Goal: Information Seeking & Learning: Learn about a topic

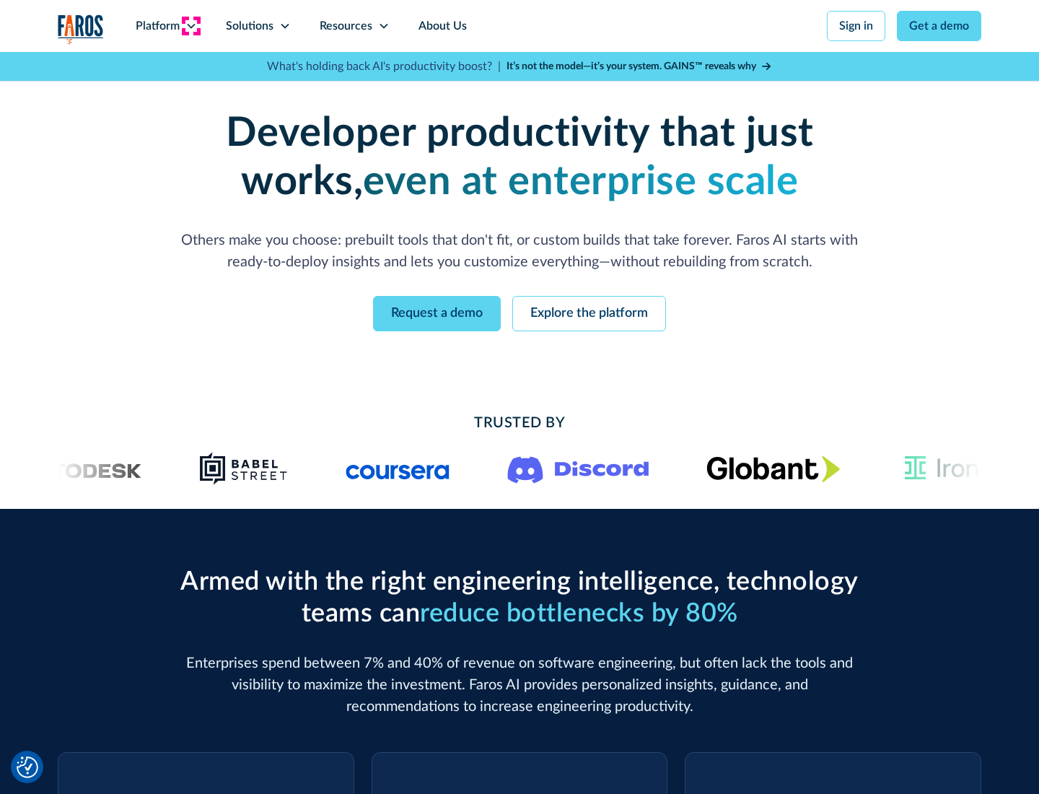
click at [190, 26] on icon at bounding box center [191, 26] width 12 height 12
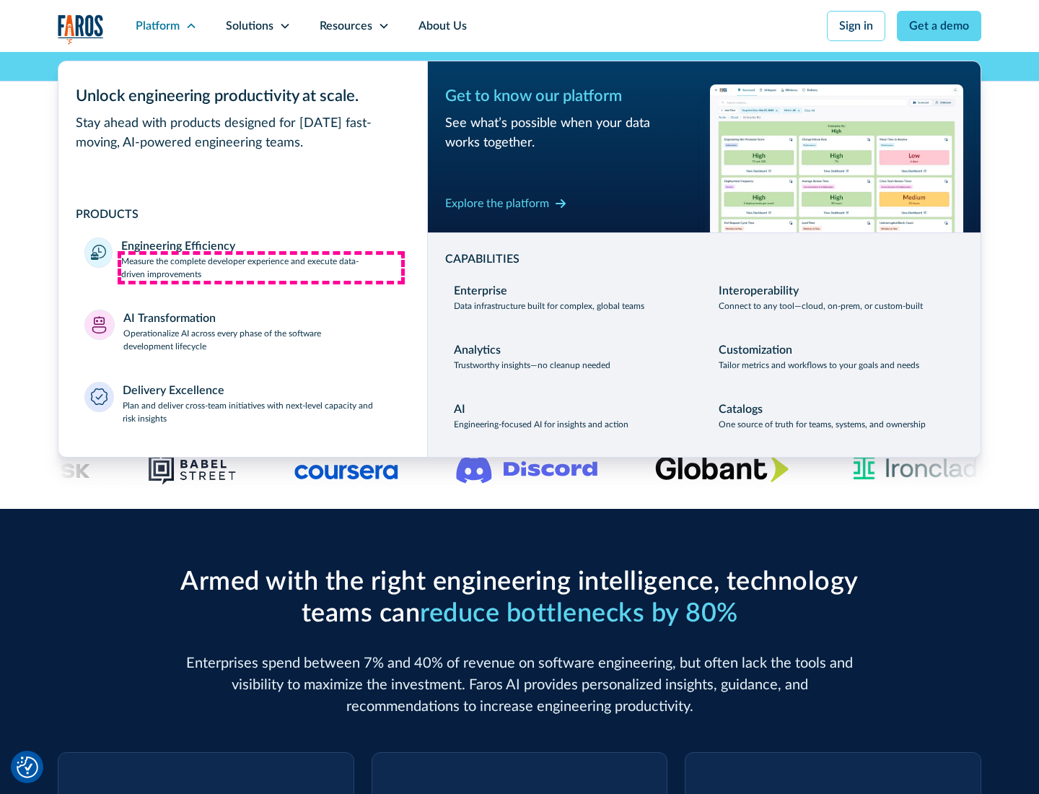
click at [261, 267] on p "Measure the complete developer experience and execute data-driven improvements" at bounding box center [261, 268] width 280 height 26
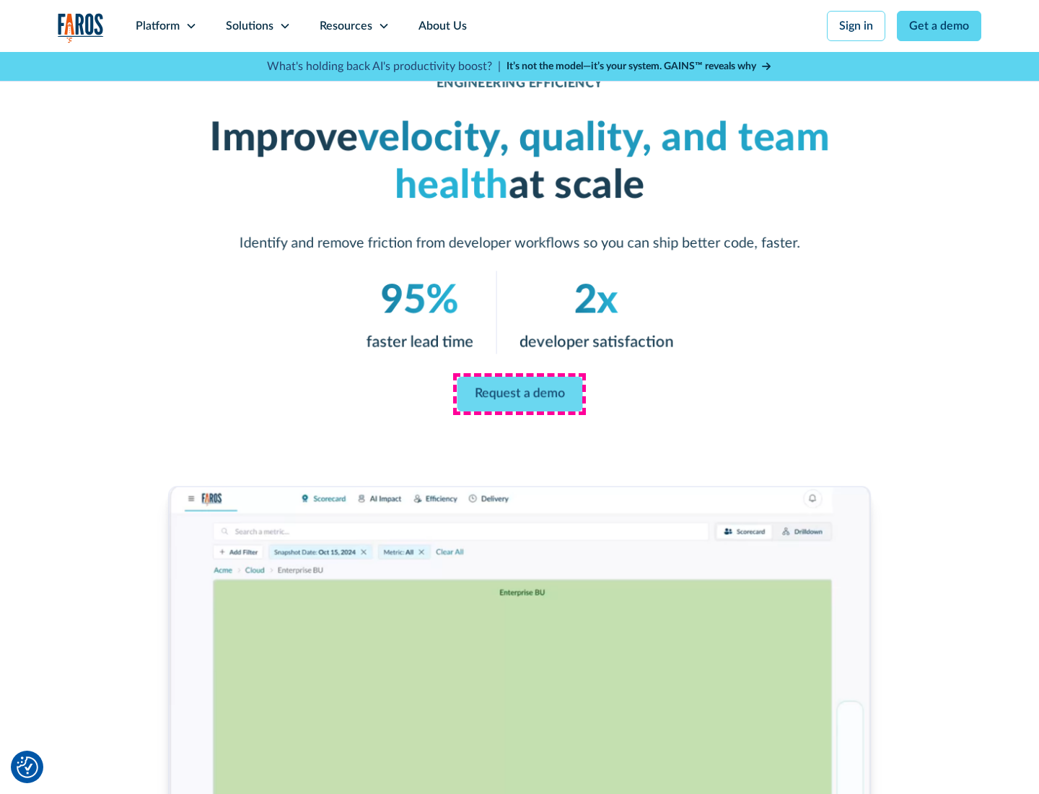
click at [519, 394] on link "Request a demo" at bounding box center [520, 394] width 126 height 35
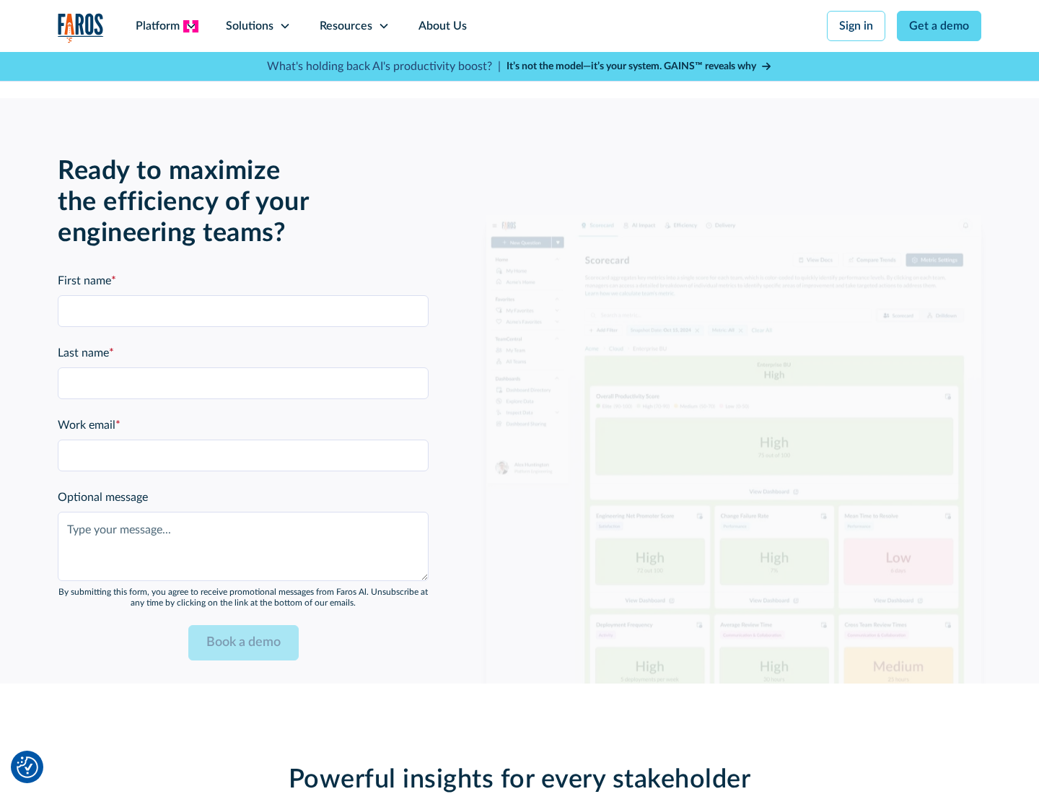
click at [190, 26] on icon at bounding box center [191, 26] width 12 height 12
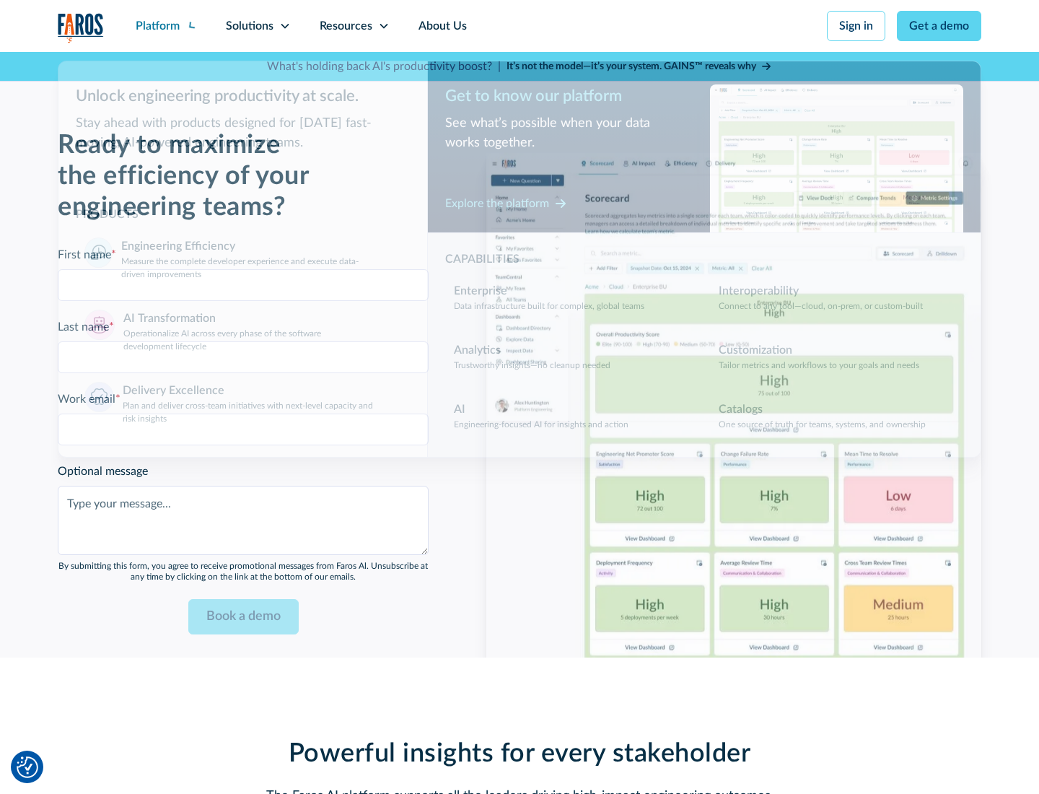
scroll to position [3165, 0]
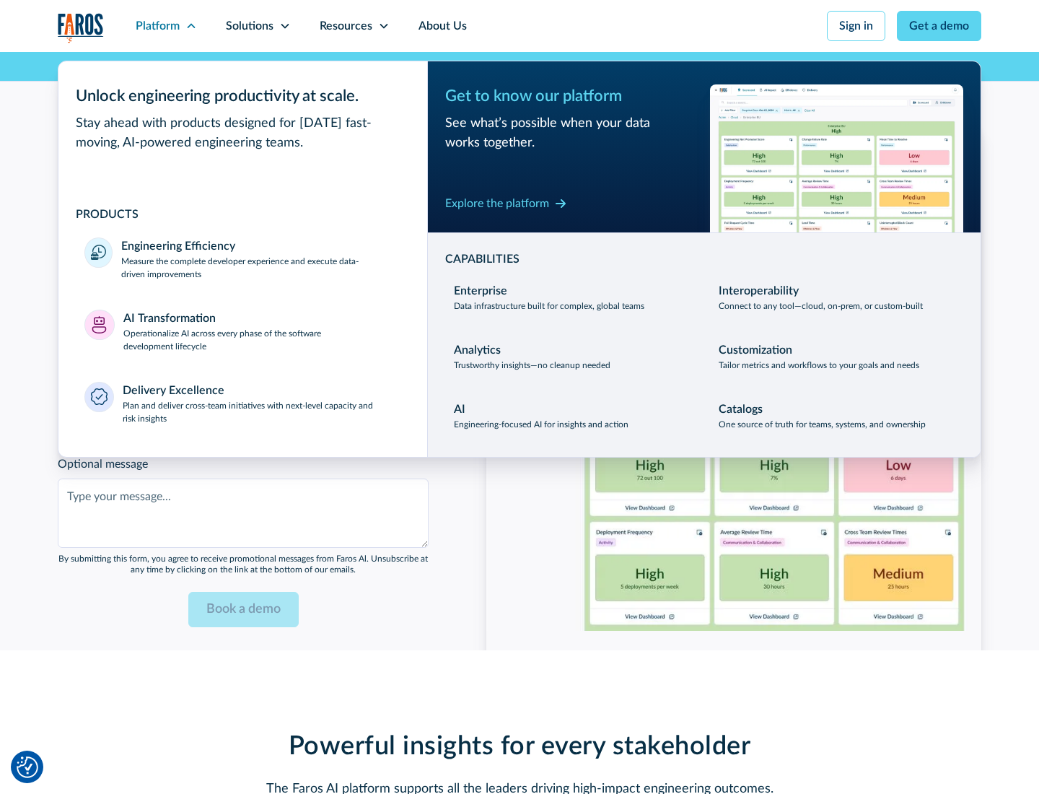
click at [262, 330] on p "Operationalize AI across every phase of the software development lifecycle" at bounding box center [262, 340] width 278 height 26
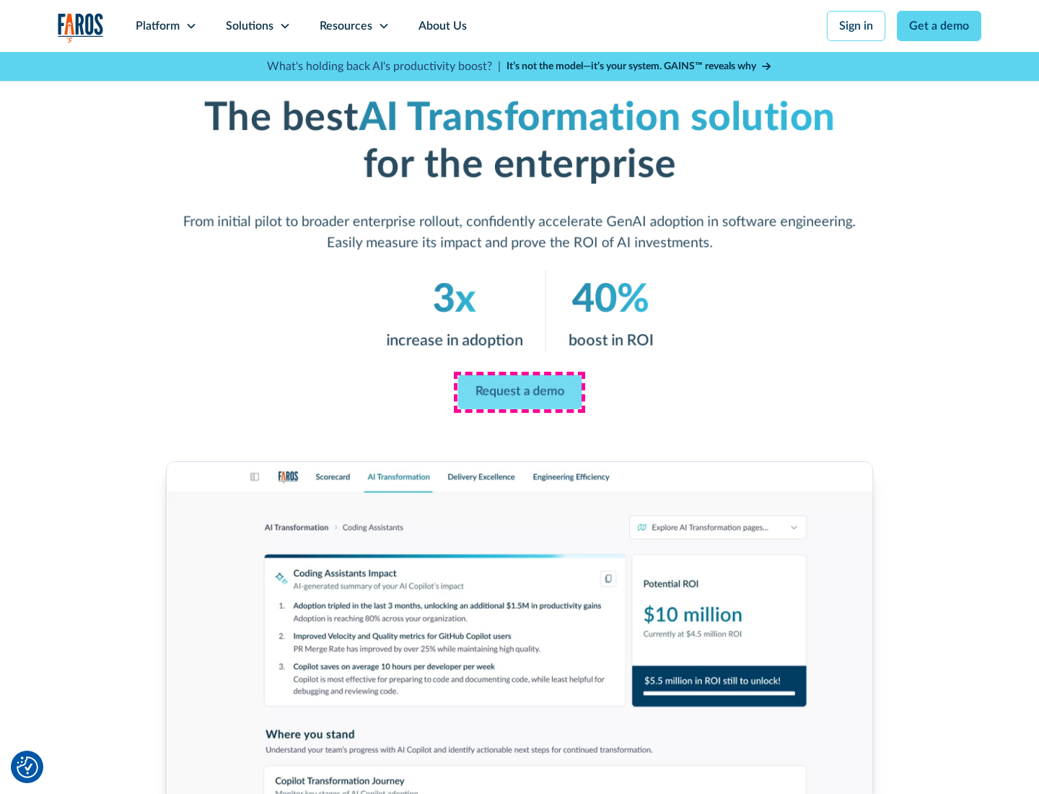
click at [519, 392] on link "Request a demo" at bounding box center [519, 392] width 124 height 35
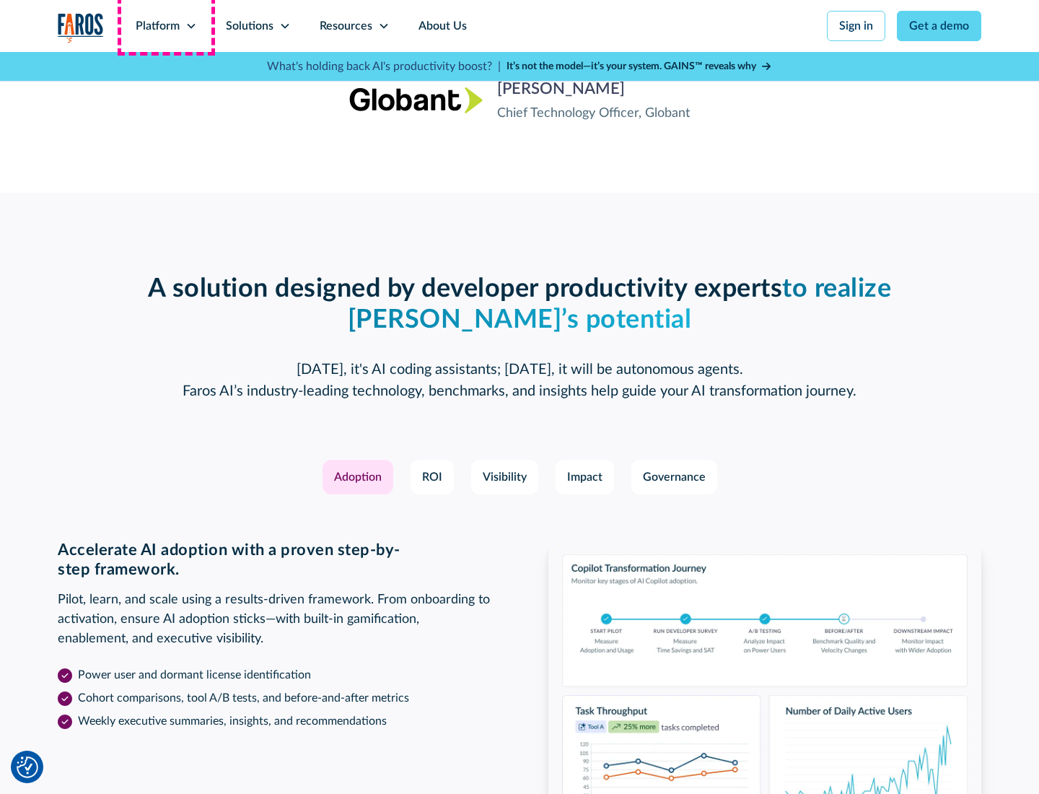
click at [166, 26] on div "Platform" at bounding box center [158, 25] width 44 height 17
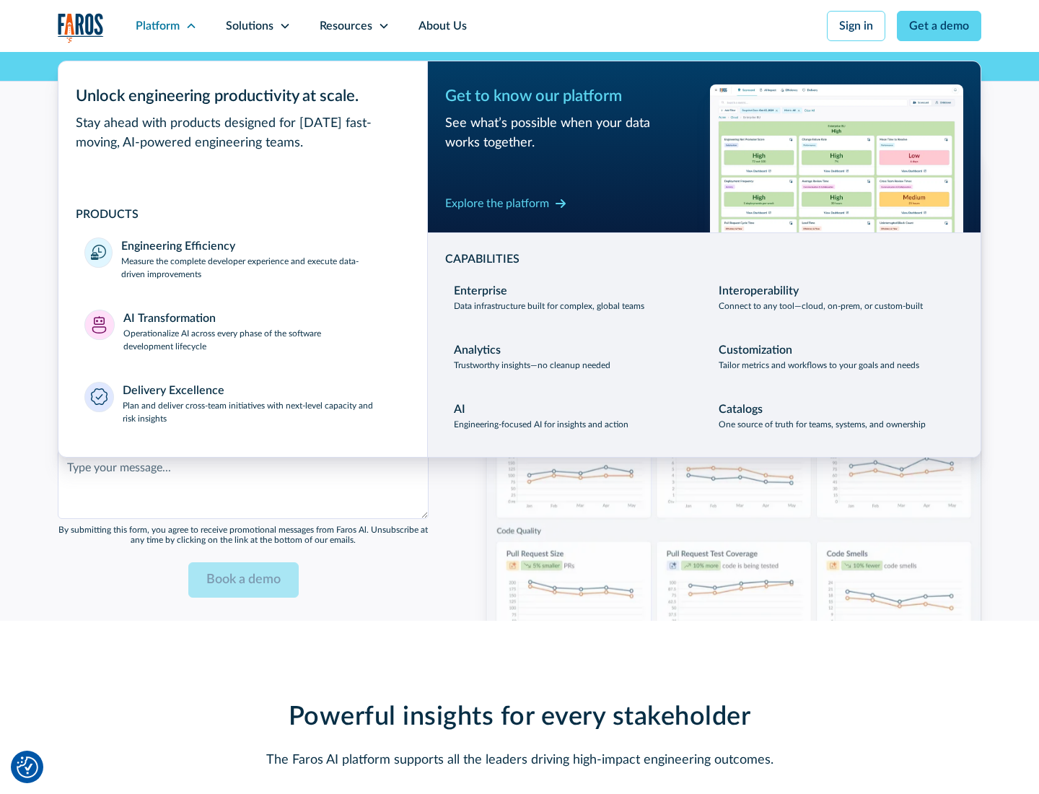
scroll to position [3512, 0]
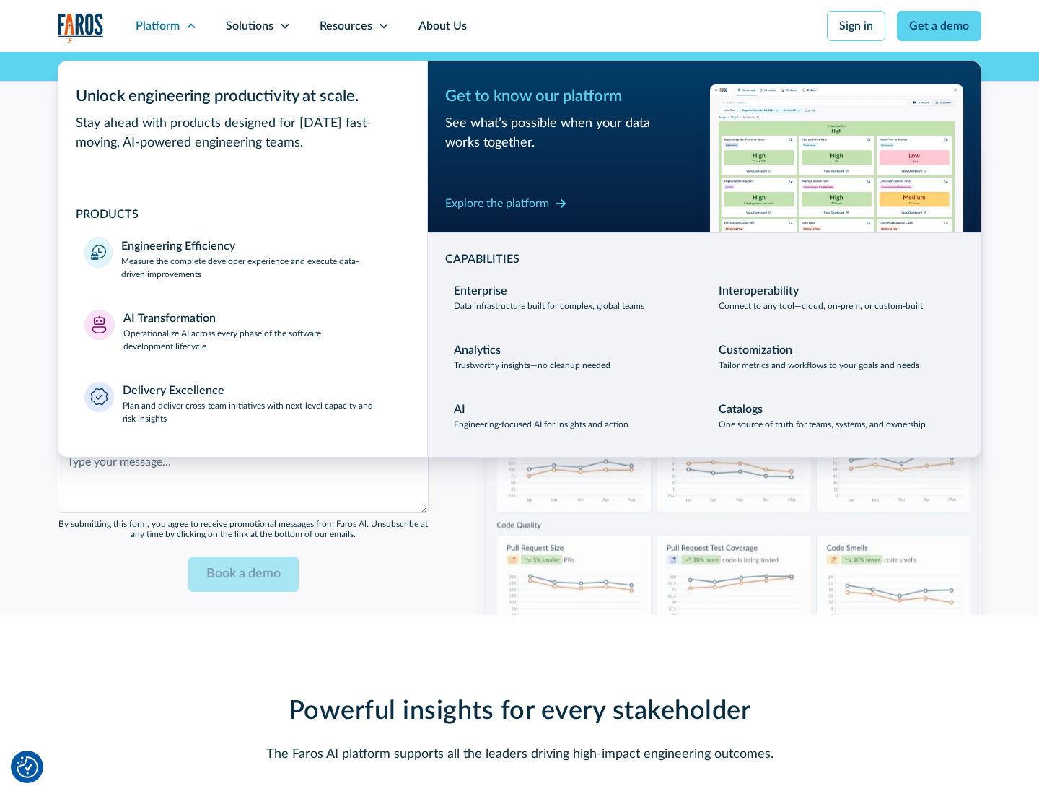
click at [497, 203] on div "Explore the platform" at bounding box center [497, 203] width 104 height 17
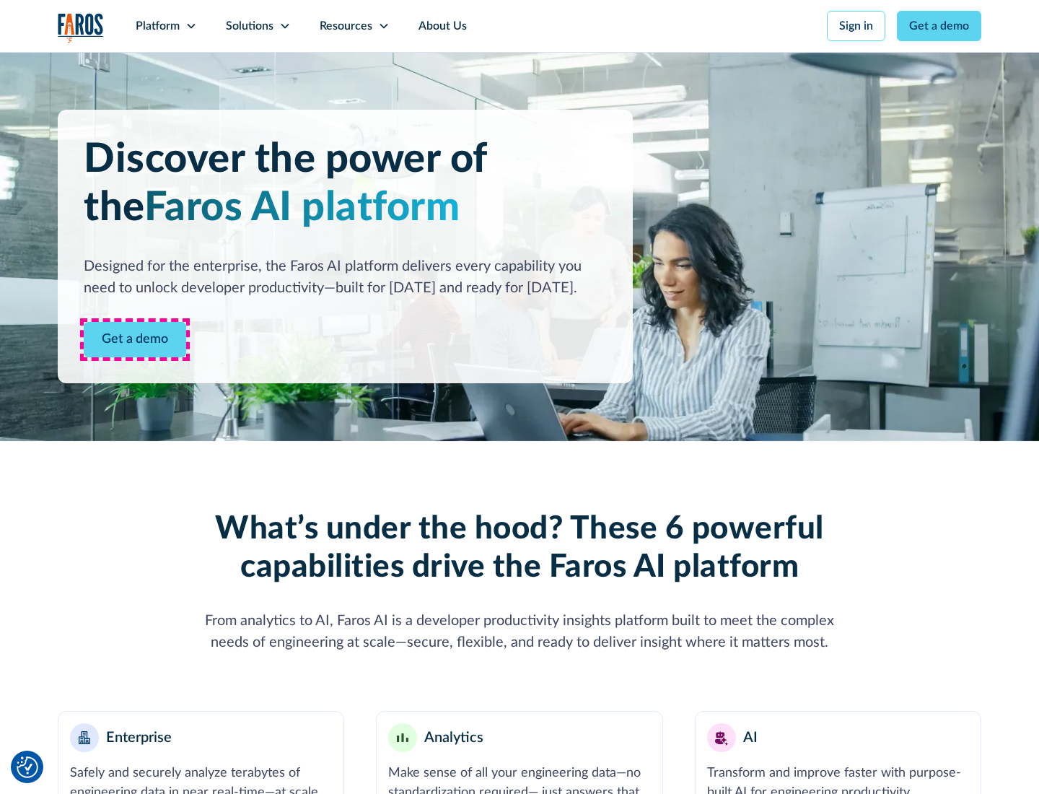
click at [135, 339] on link "Get a demo" at bounding box center [135, 339] width 102 height 35
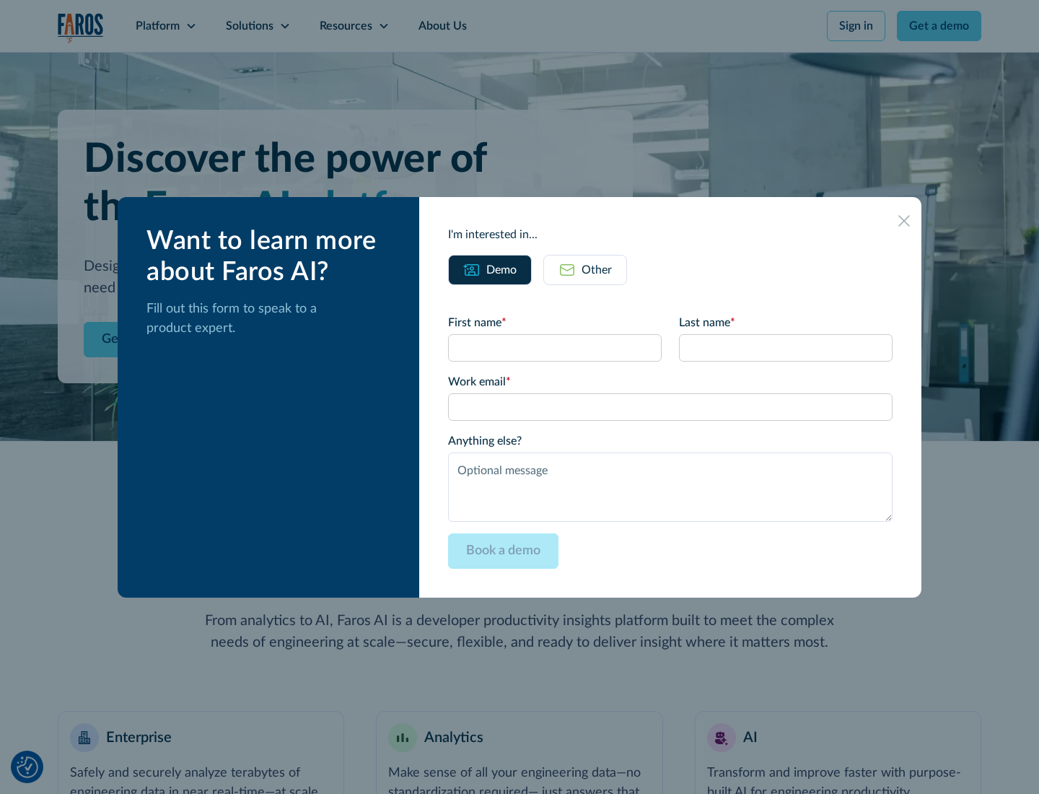
click at [597, 269] on div "Other" at bounding box center [596, 269] width 30 height 17
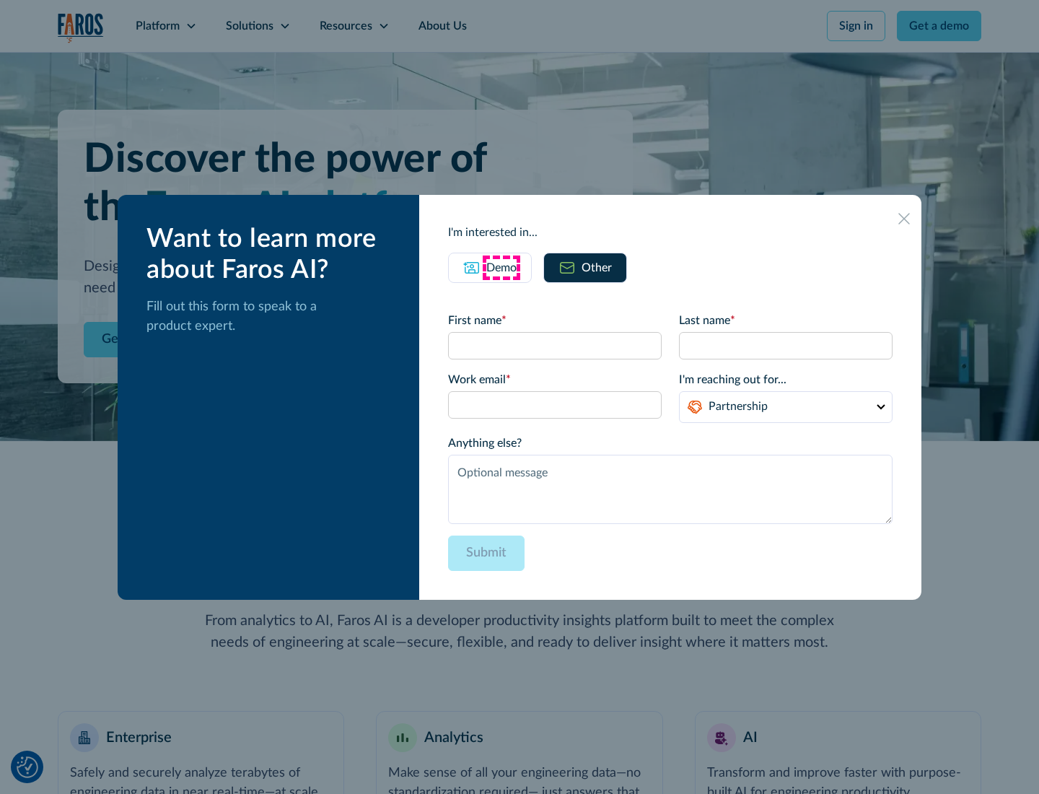
click at [501, 267] on div "Demo" at bounding box center [501, 267] width 30 height 17
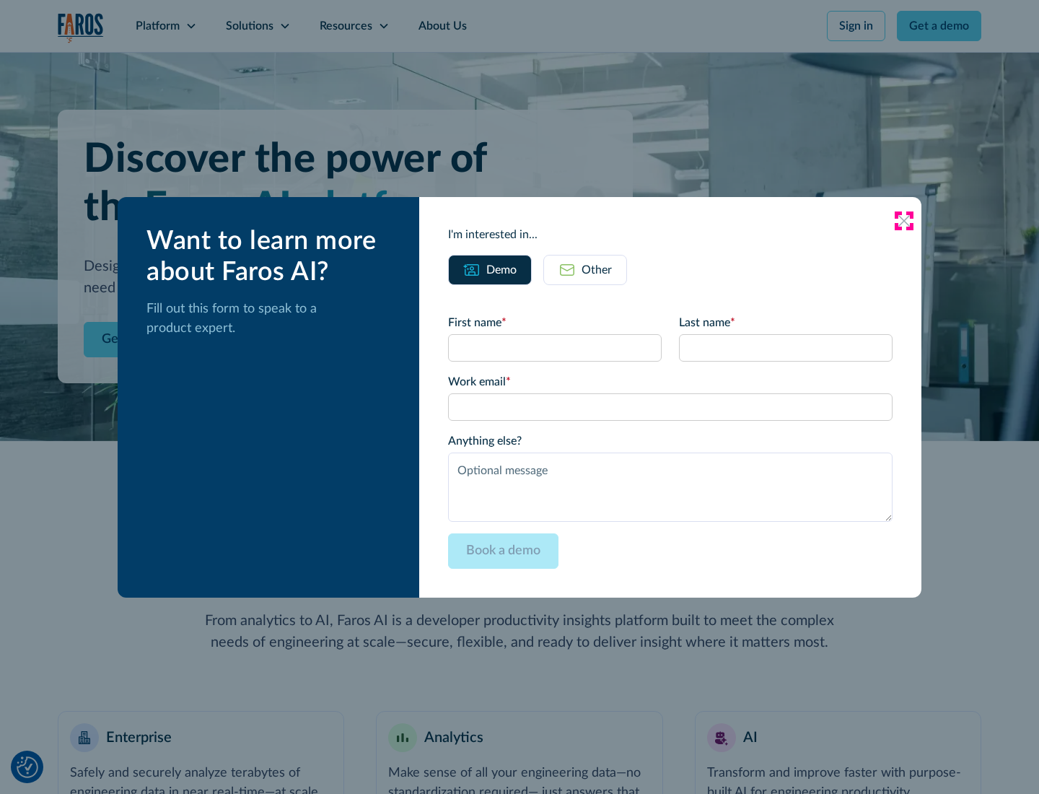
click at [904, 220] on icon at bounding box center [904, 221] width 12 height 12
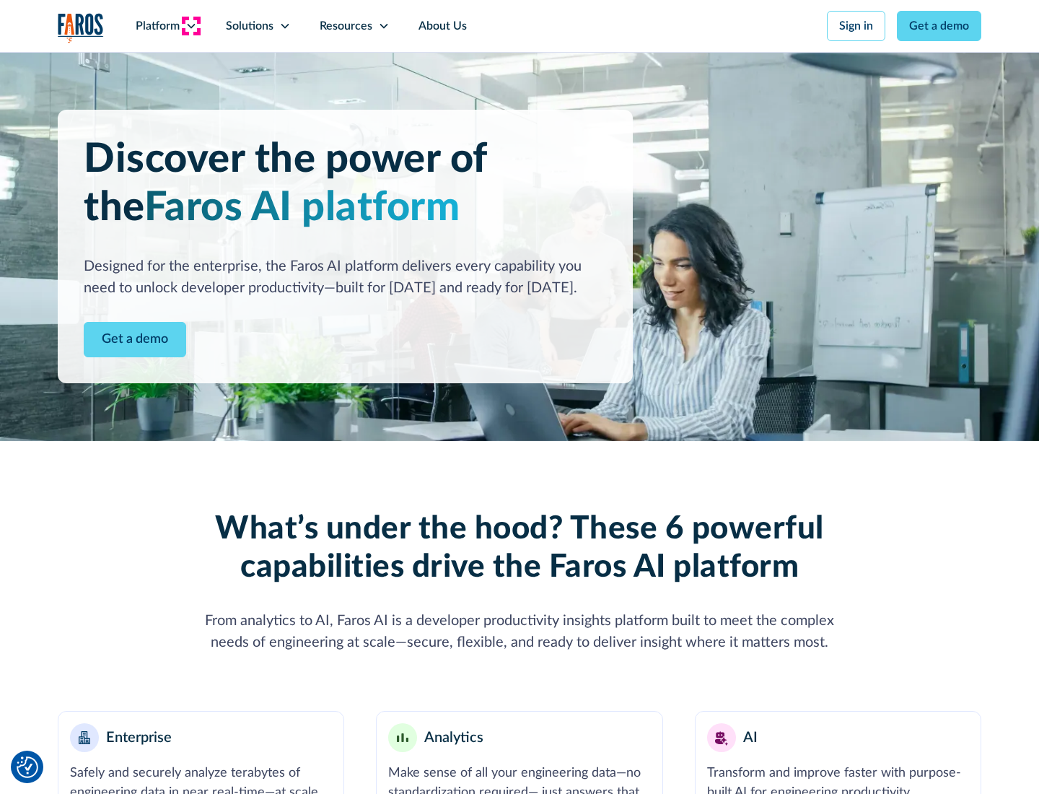
click at [190, 26] on icon at bounding box center [191, 26] width 12 height 12
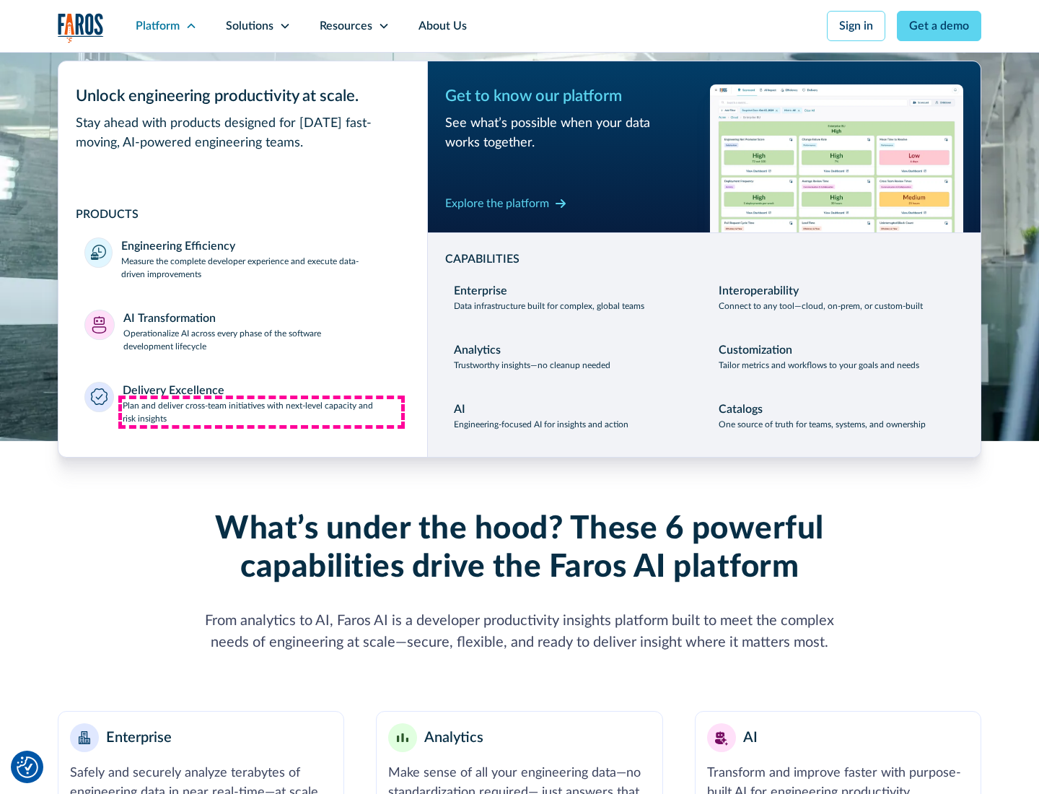
click at [261, 411] on p "Plan and deliver cross-team initiatives with next-level capacity and risk insig…" at bounding box center [262, 412] width 279 height 26
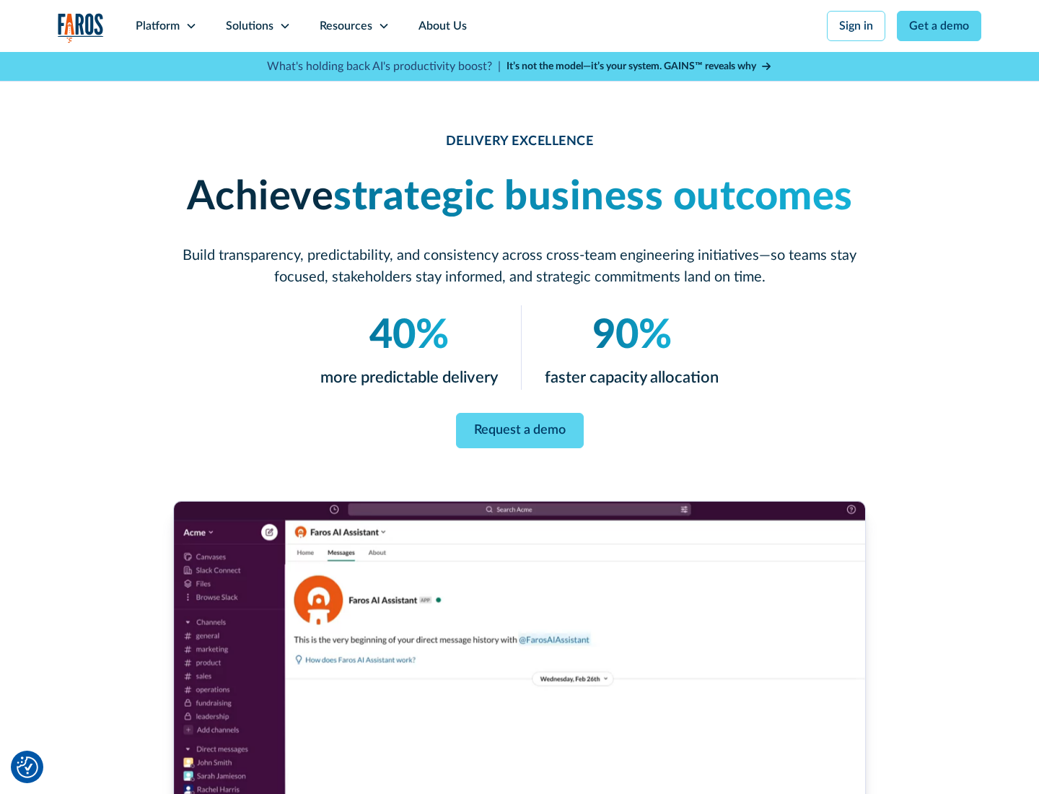
click at [284, 26] on icon at bounding box center [285, 26] width 12 height 12
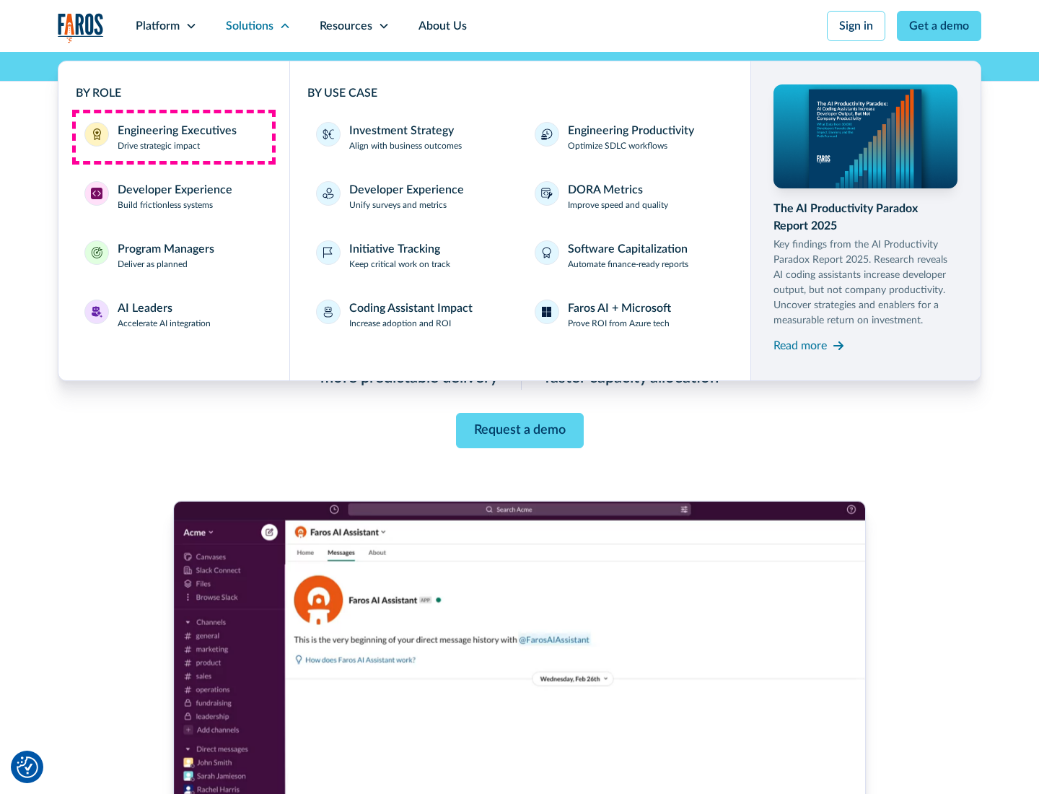
click at [173, 137] on div "Engineering Executives" at bounding box center [177, 130] width 119 height 17
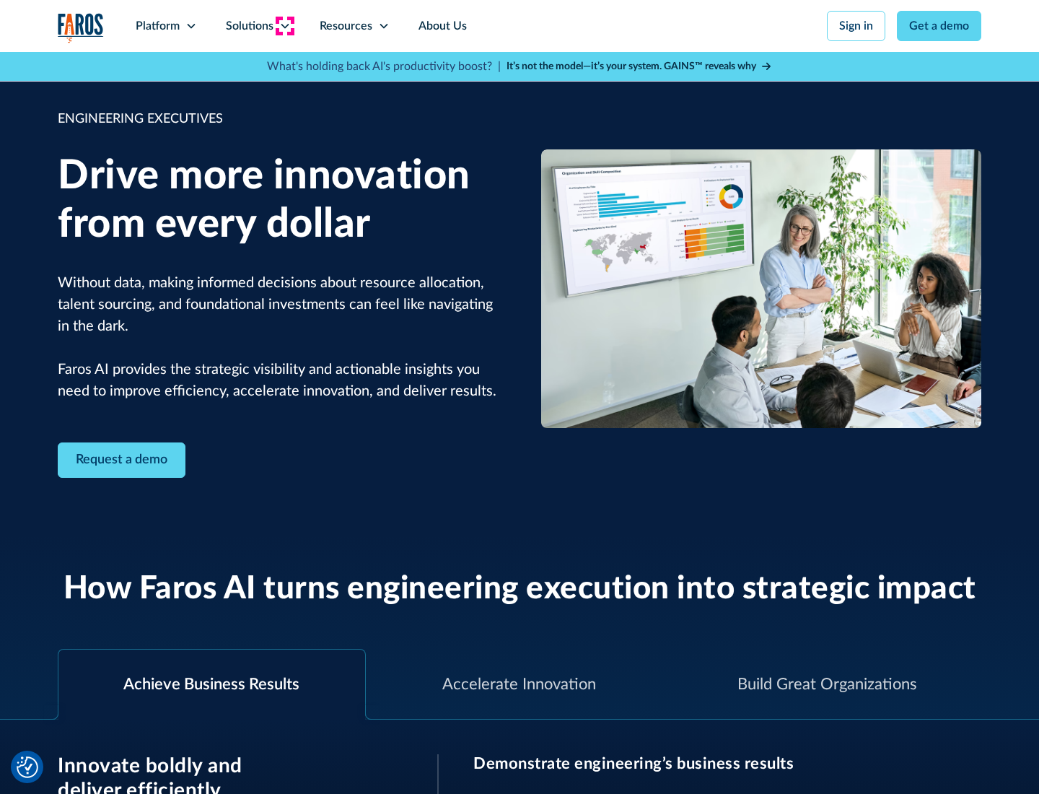
click at [284, 26] on icon at bounding box center [285, 26] width 12 height 12
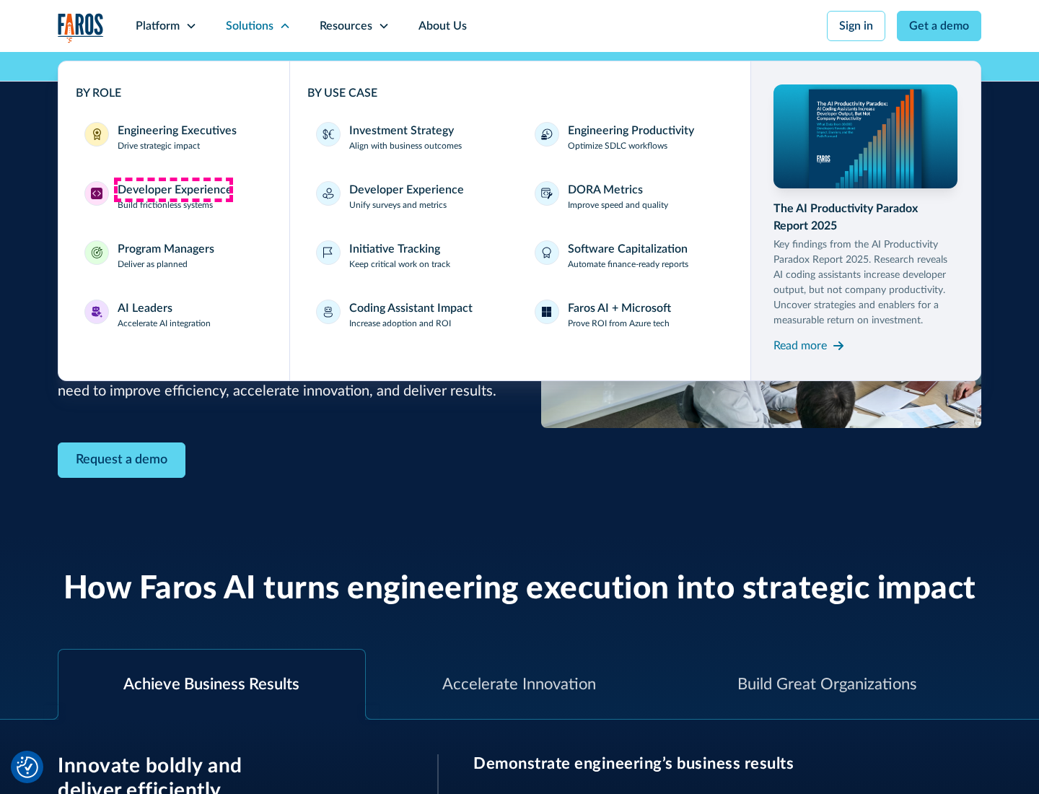
click at [173, 190] on div "Developer Experience" at bounding box center [175, 189] width 115 height 17
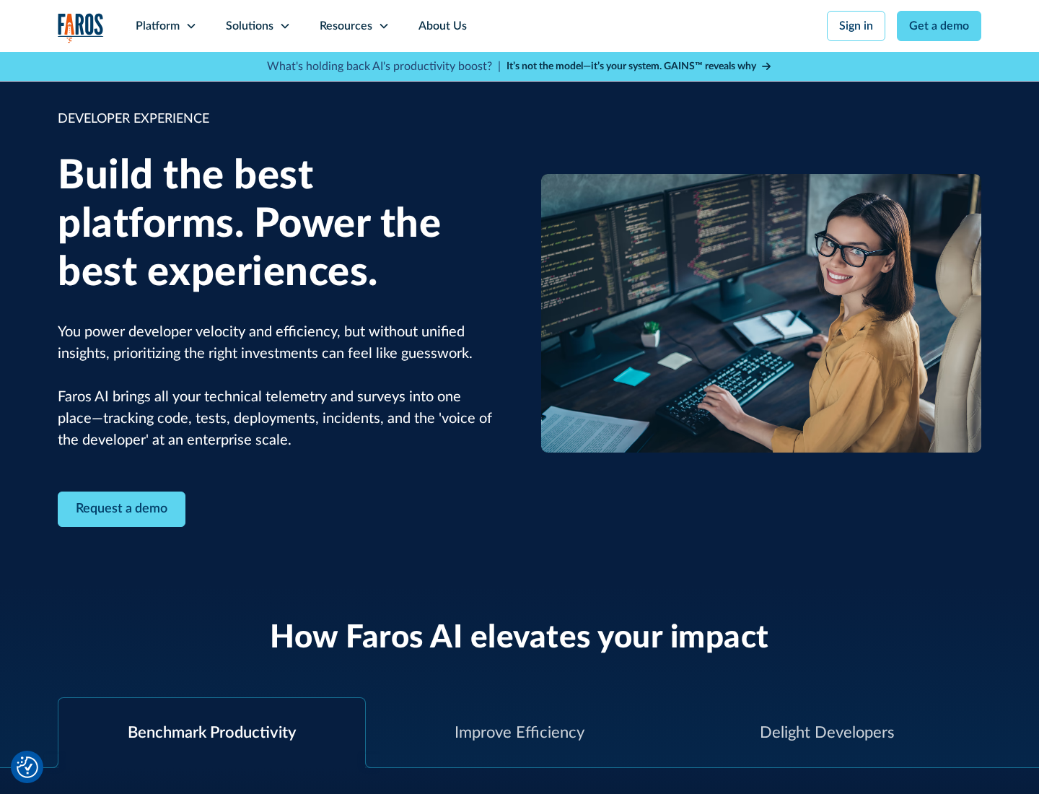
click at [258, 26] on div "Solutions" at bounding box center [250, 25] width 48 height 17
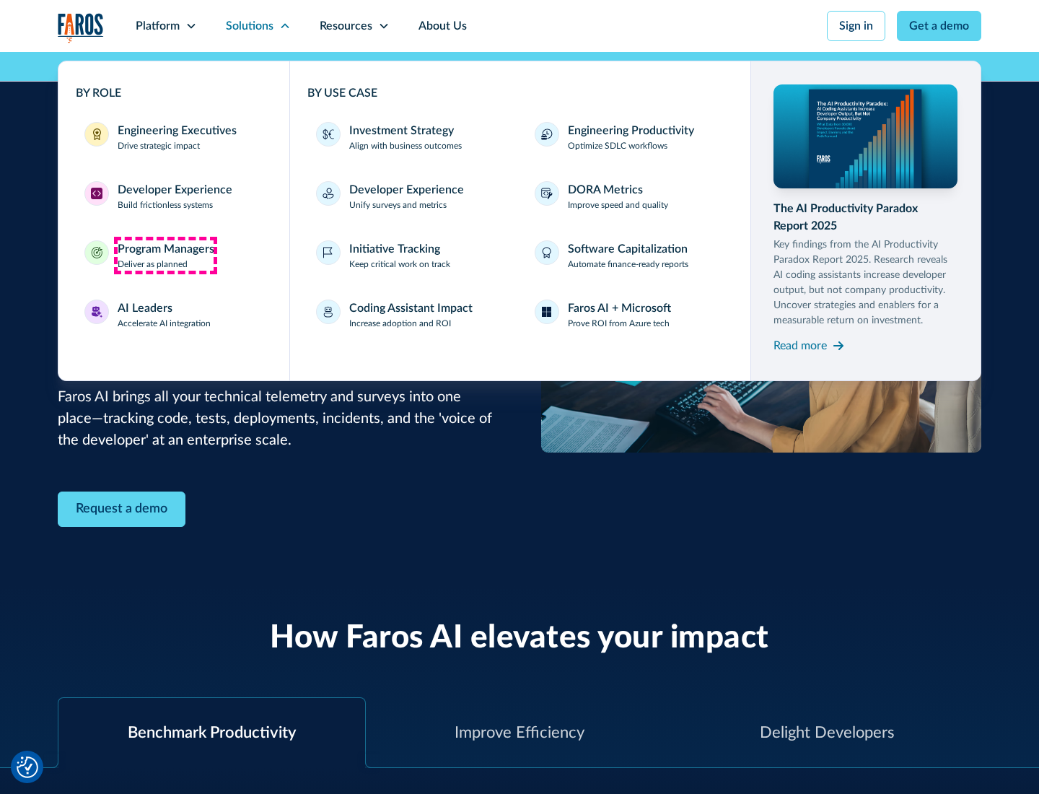
click at [165, 255] on div "Program Managers" at bounding box center [166, 248] width 97 height 17
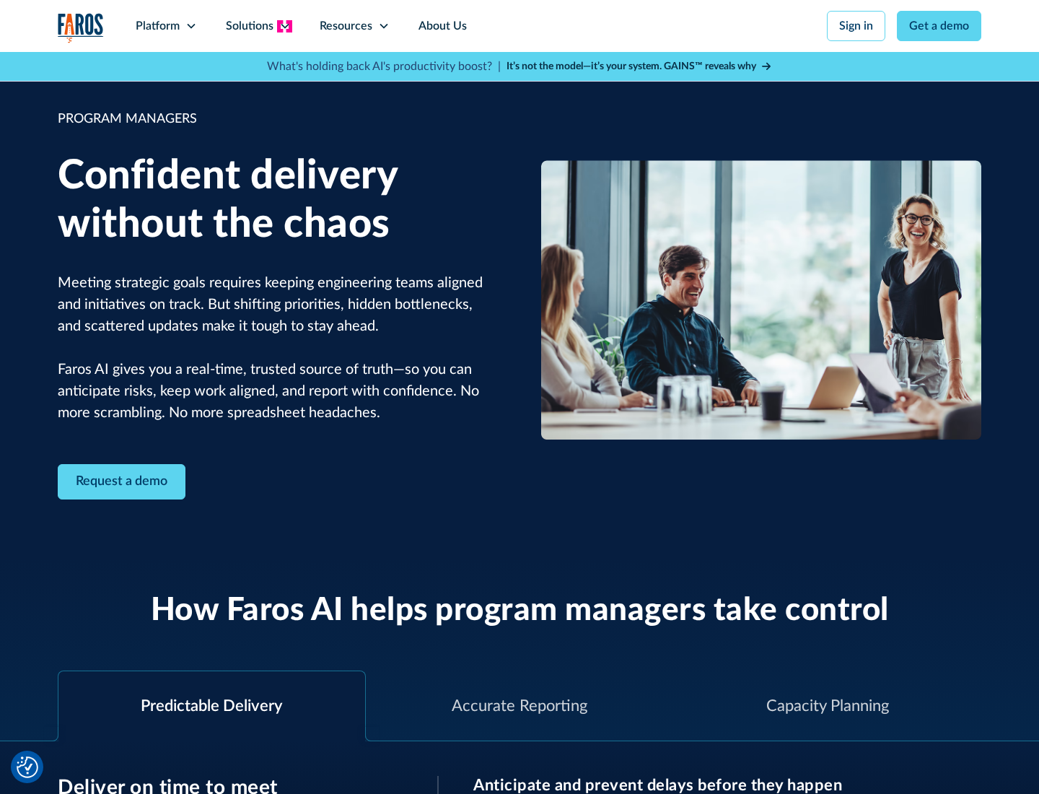
click at [284, 26] on icon at bounding box center [285, 26] width 12 height 12
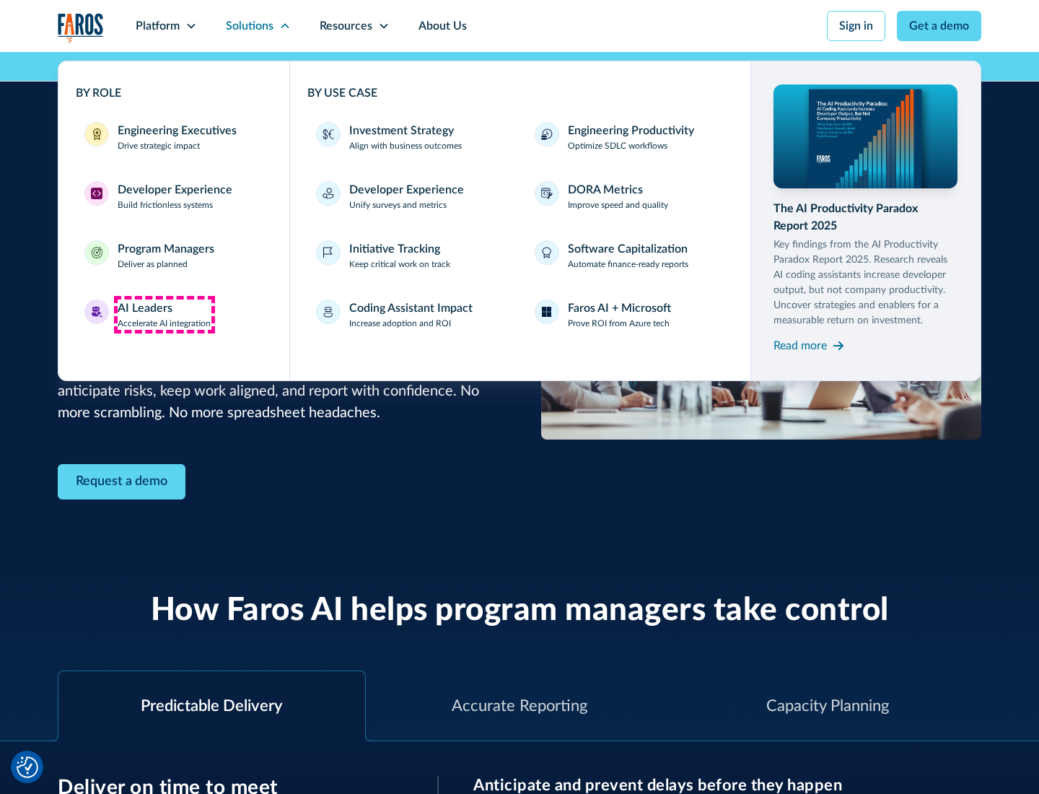
click at [164, 315] on div "AI Leaders" at bounding box center [145, 307] width 55 height 17
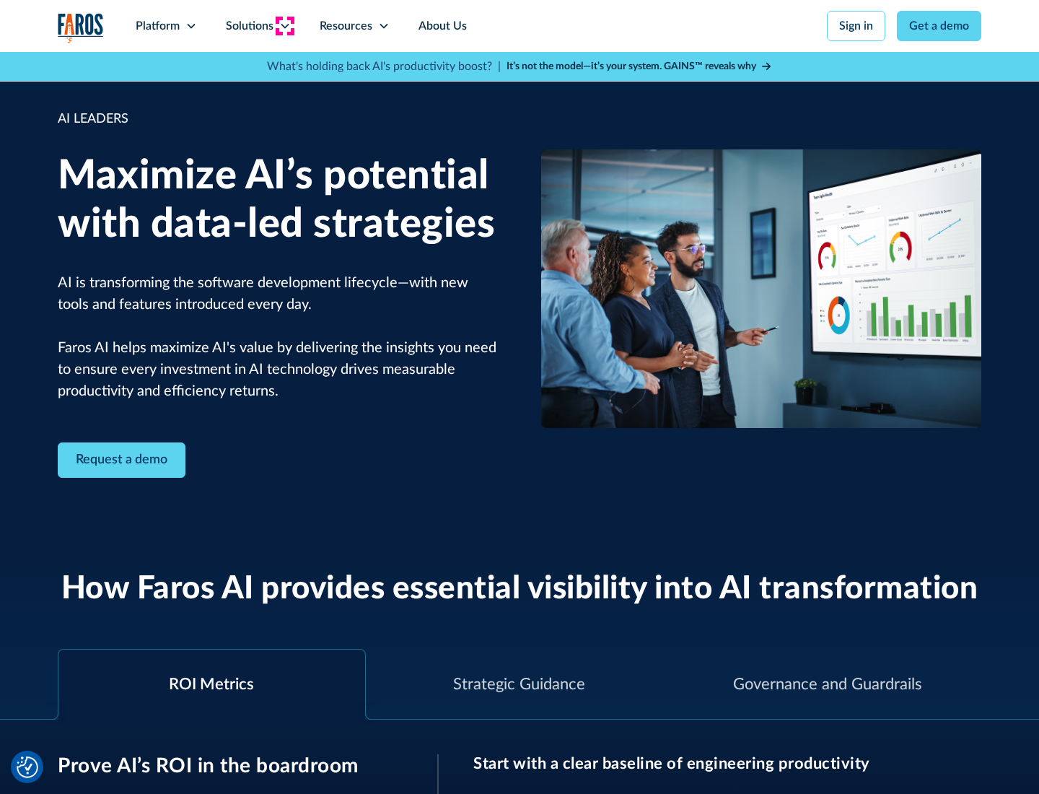
click at [284, 26] on icon at bounding box center [285, 26] width 12 height 12
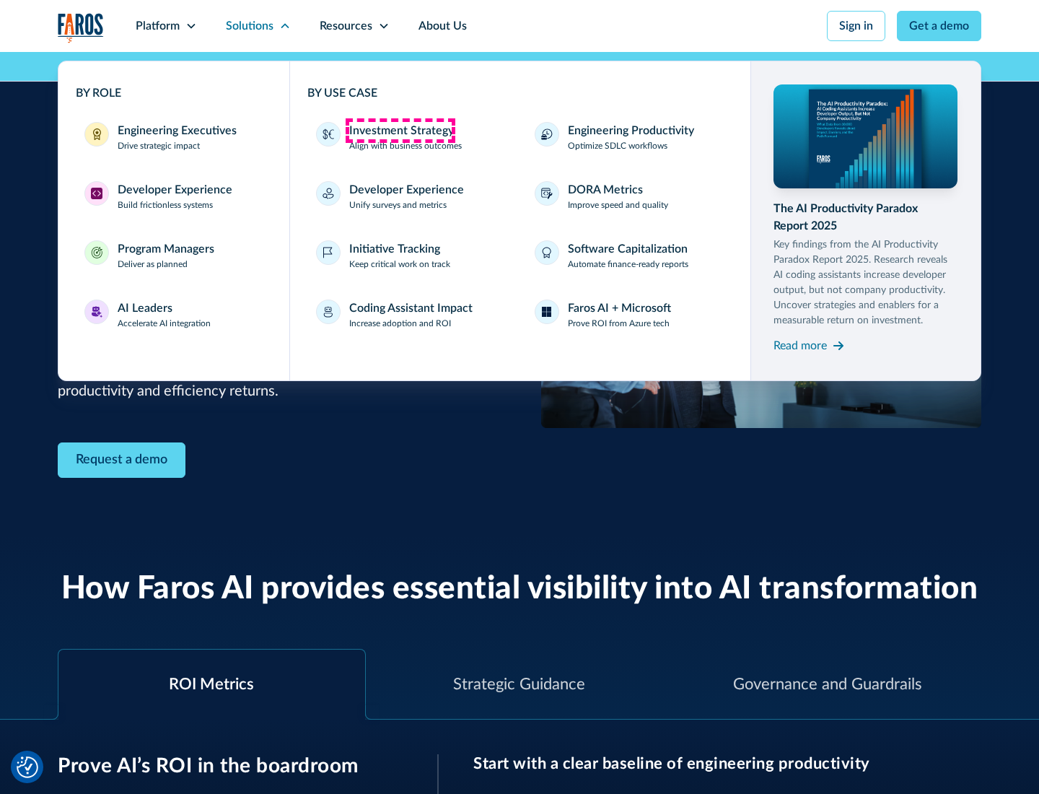
click at [400, 131] on div "Investment Strategy" at bounding box center [401, 130] width 105 height 17
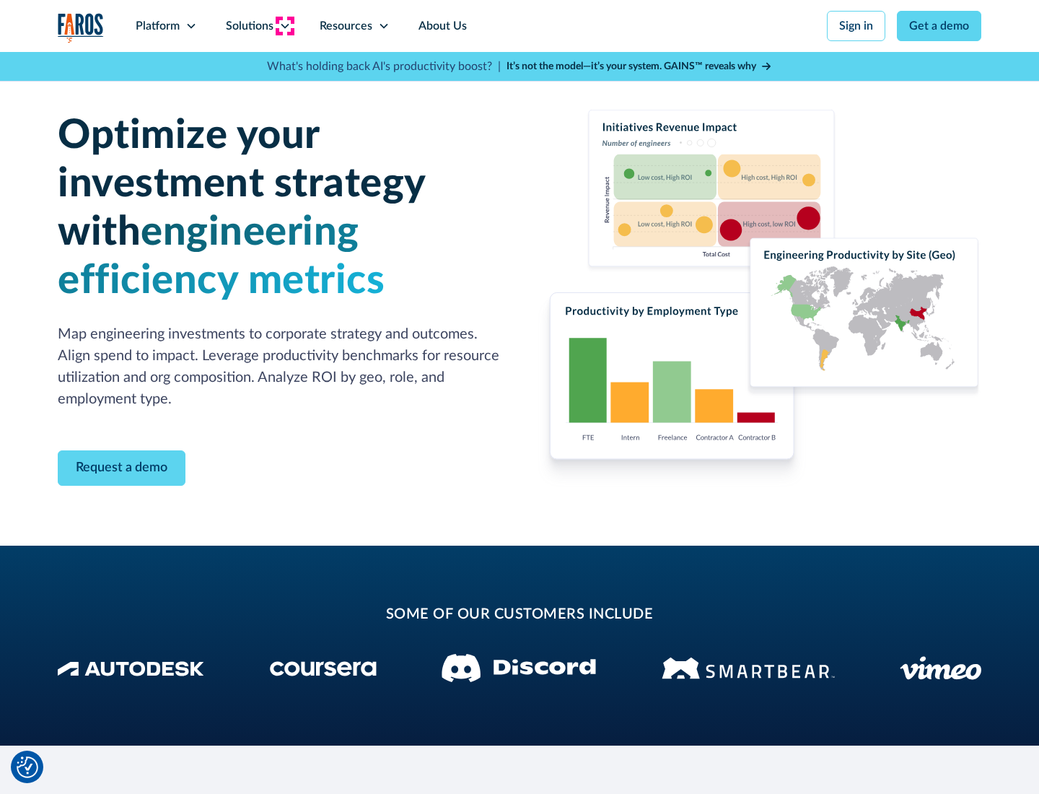
click at [284, 26] on icon at bounding box center [285, 26] width 12 height 12
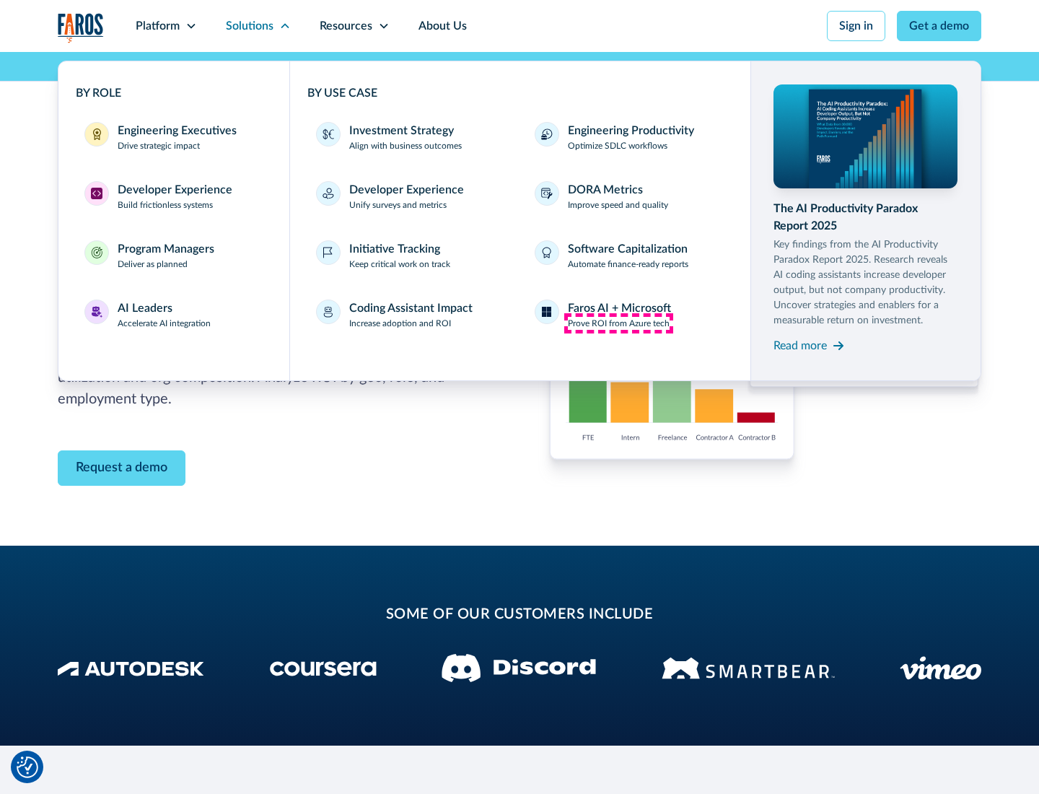
click at [618, 323] on p "Prove ROI from Azure tech" at bounding box center [619, 323] width 102 height 13
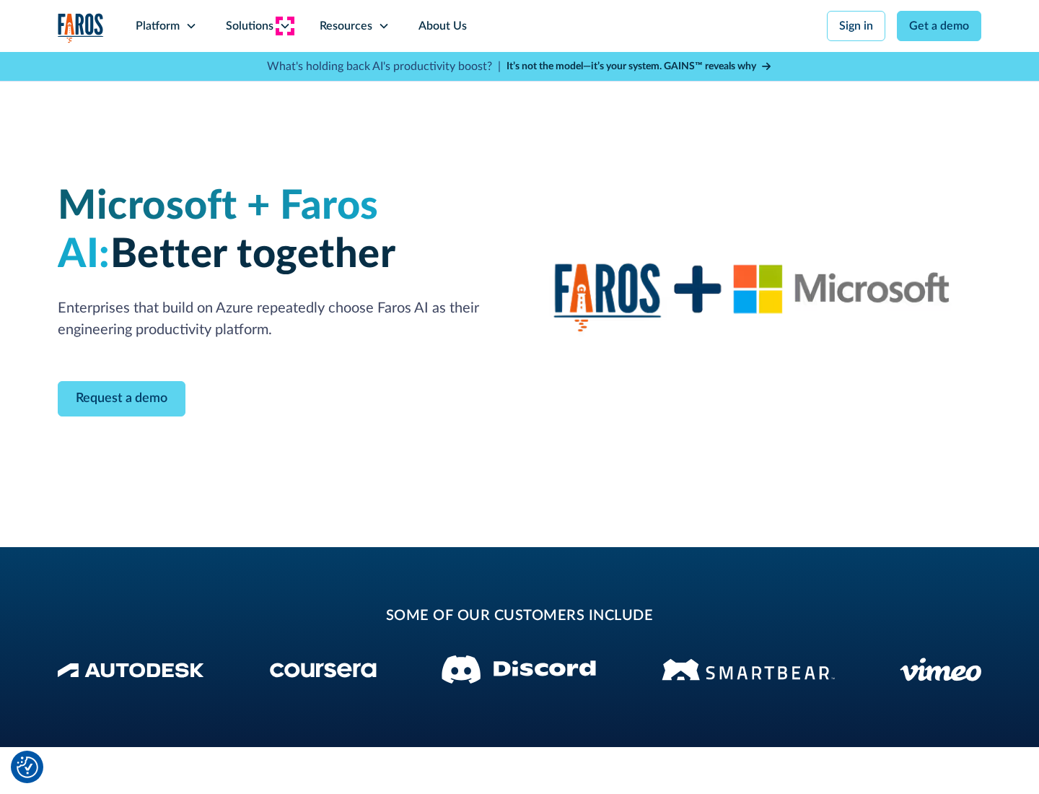
click at [284, 26] on icon at bounding box center [285, 26] width 12 height 12
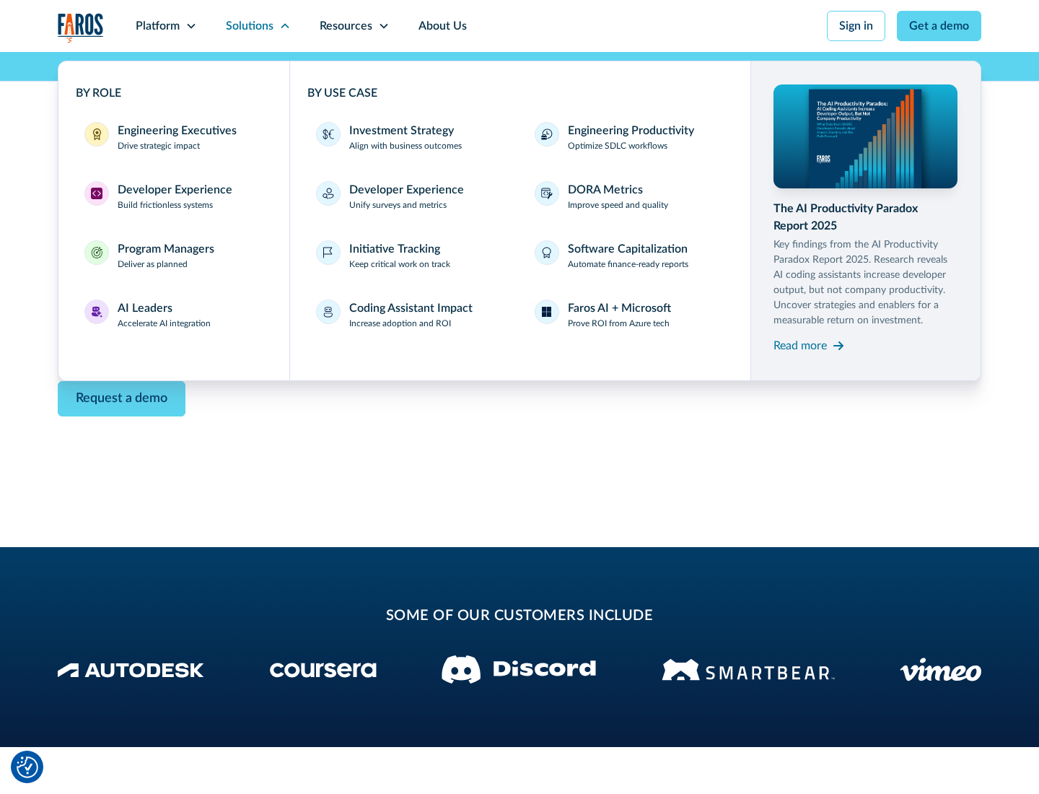
click at [800, 345] on div "Read more" at bounding box center [799, 345] width 53 height 17
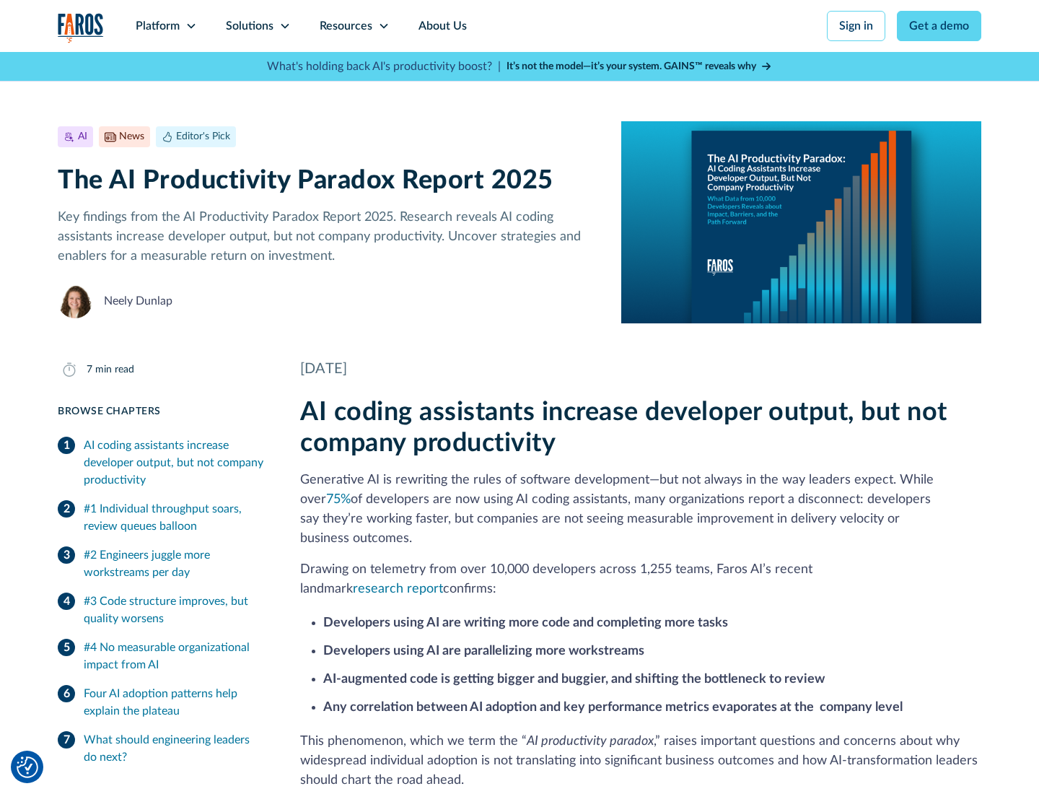
click at [382, 26] on icon at bounding box center [384, 26] width 12 height 12
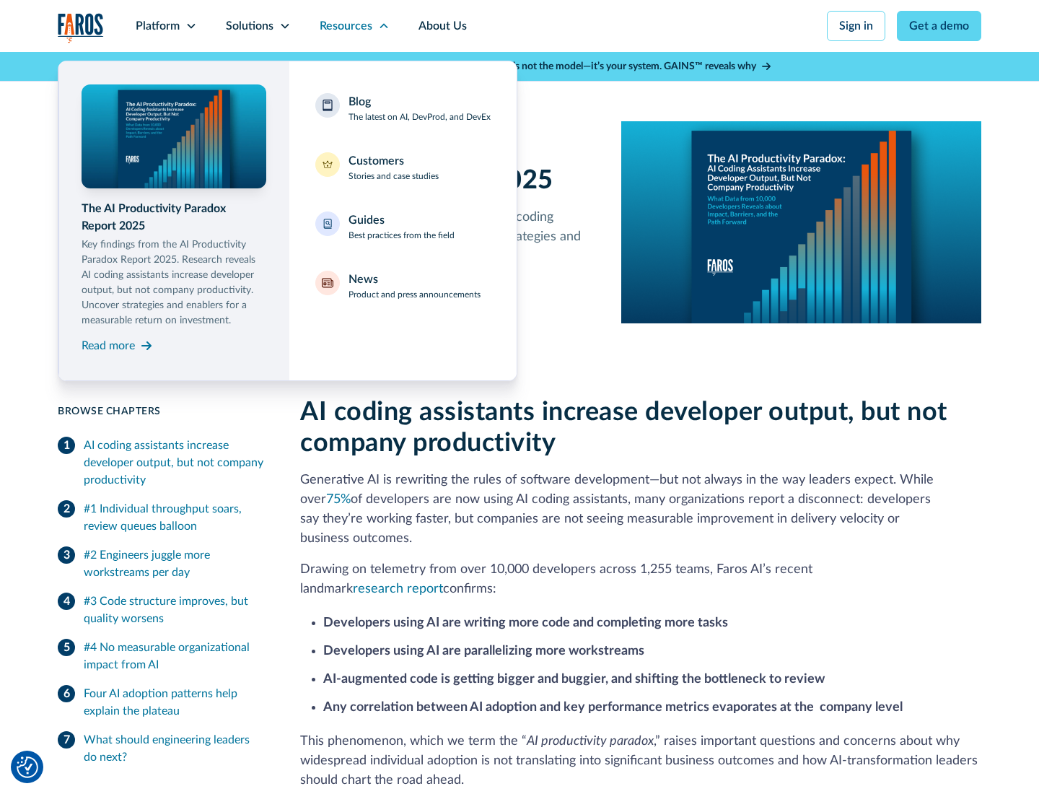
click at [419, 108] on div "Blog The latest on AI, DevProd, and DevEx" at bounding box center [419, 108] width 142 height 30
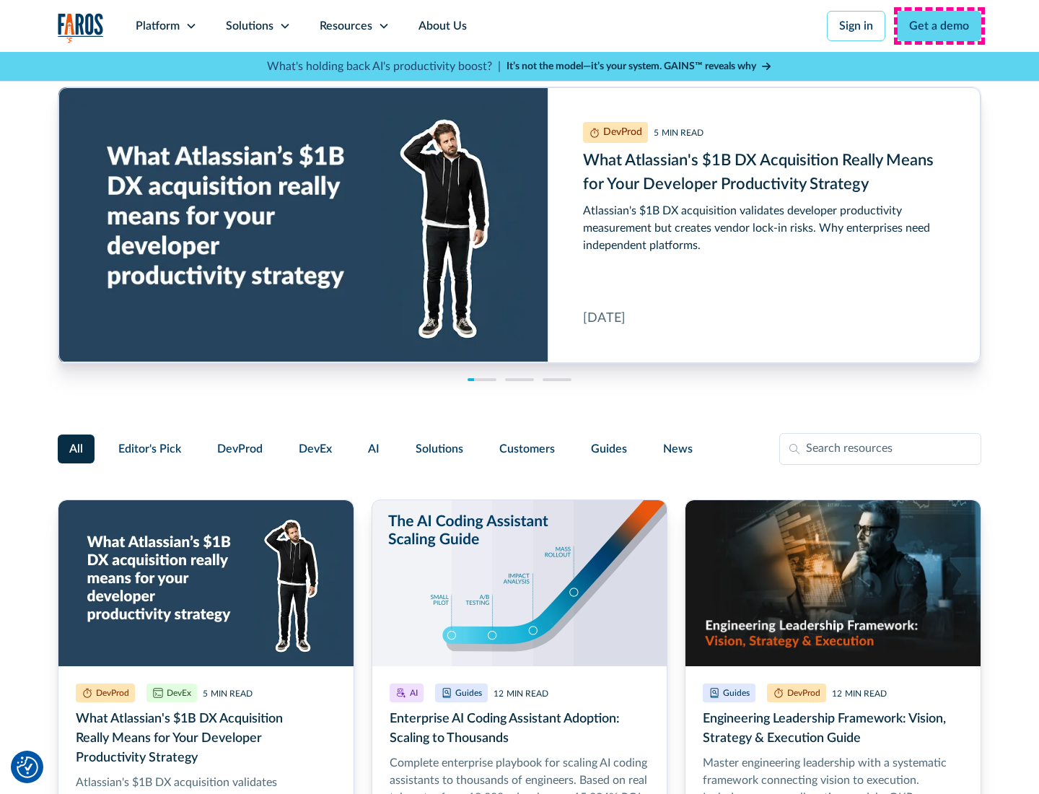
click at [939, 26] on link "Get a demo" at bounding box center [939, 26] width 84 height 30
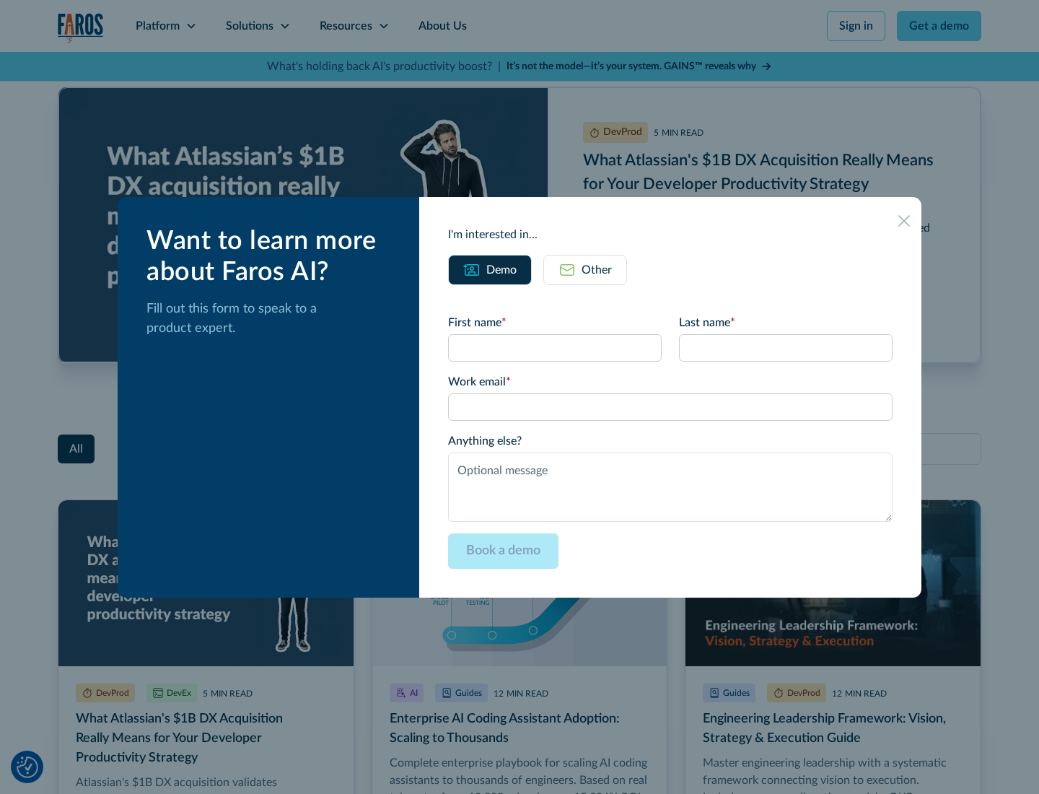
click at [585, 269] on div "Other" at bounding box center [596, 269] width 30 height 17
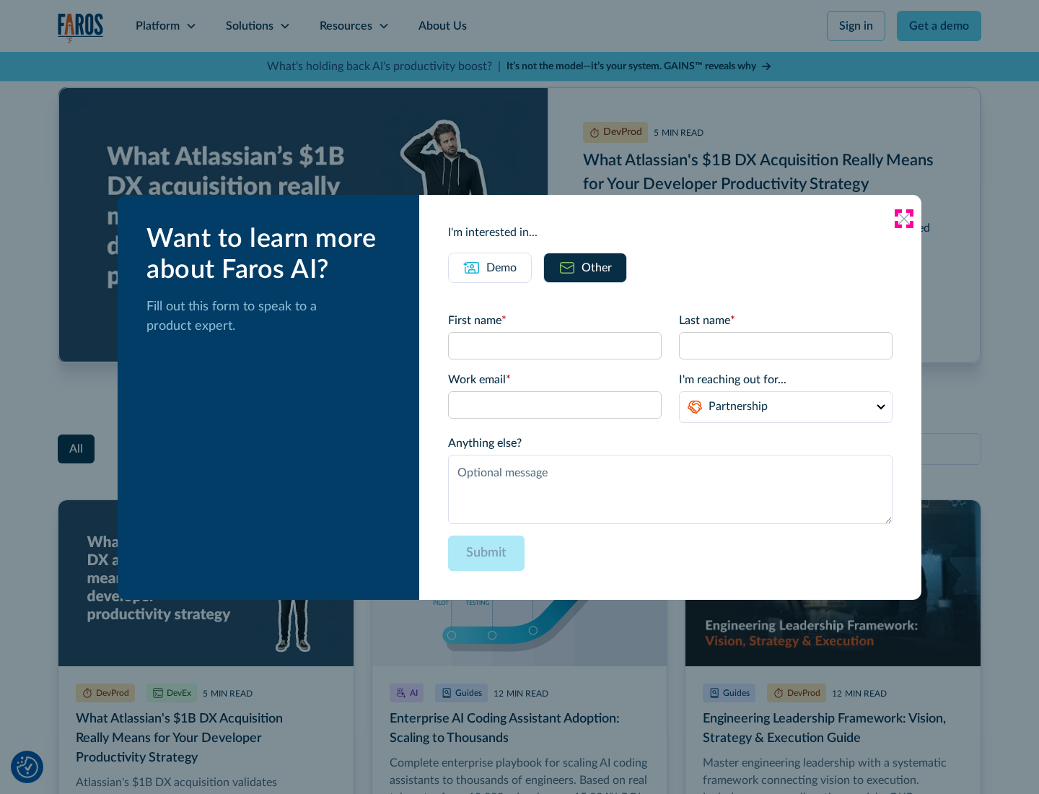
click at [904, 218] on icon at bounding box center [904, 219] width 12 height 12
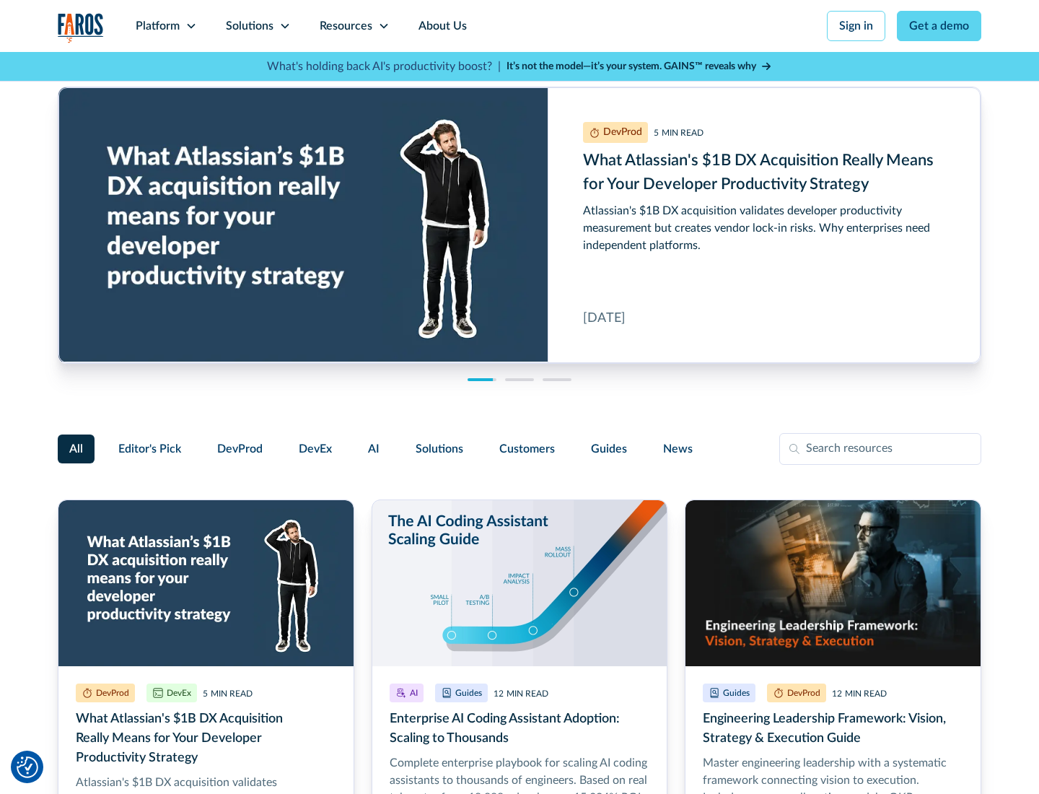
click at [441, 26] on link "About Us" at bounding box center [442, 26] width 77 height 52
